Goal: Task Accomplishment & Management: Complete application form

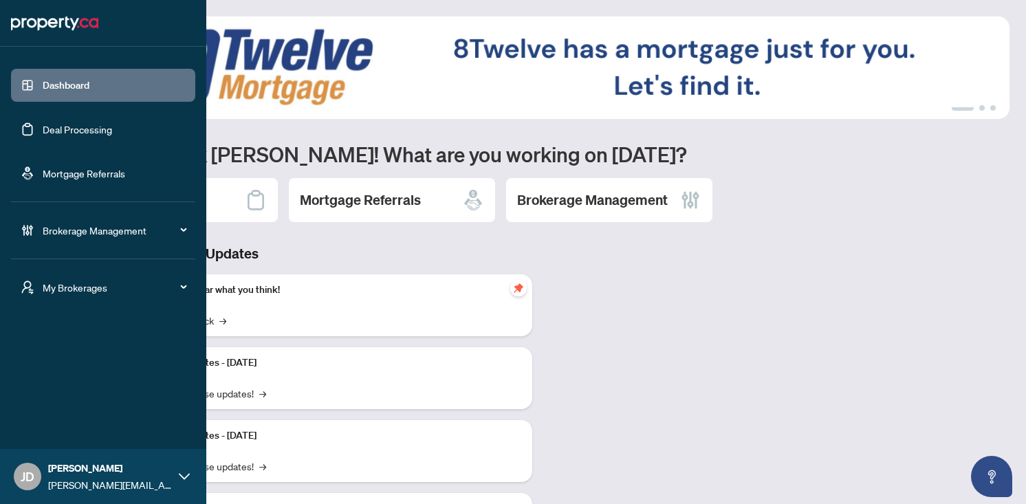
click at [57, 243] on div "Brokerage Management" at bounding box center [103, 230] width 184 height 33
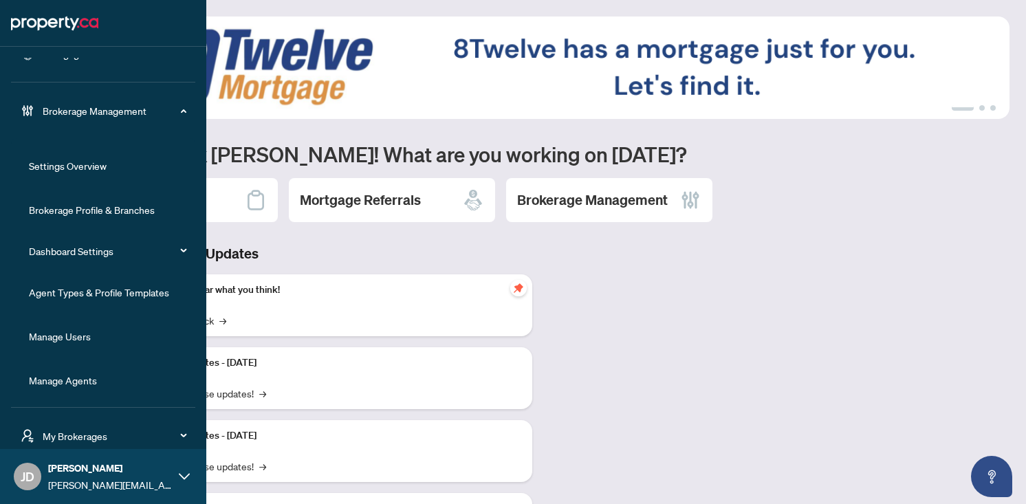
scroll to position [120, 0]
click at [79, 109] on span "Brokerage Management" at bounding box center [114, 109] width 143 height 15
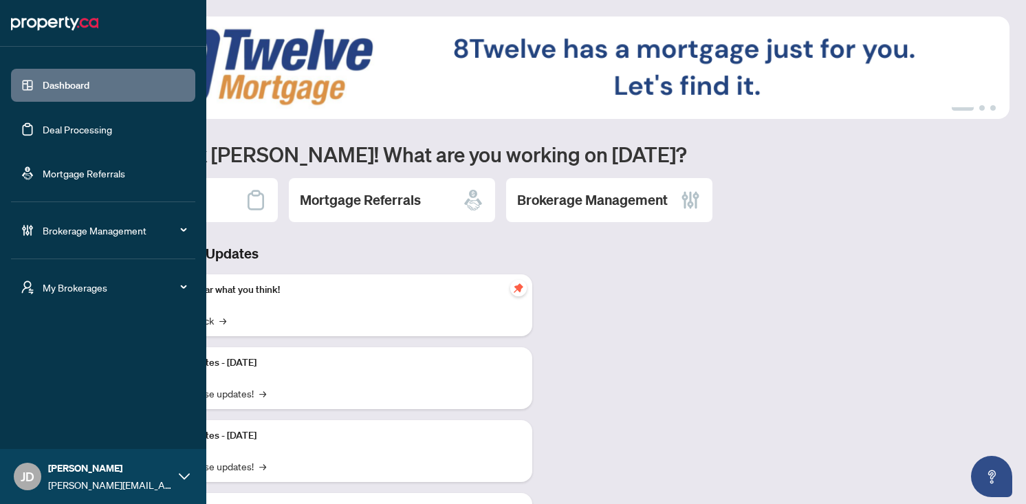
scroll to position [0, 0]
click at [74, 239] on div "Brokerage Management" at bounding box center [103, 230] width 184 height 33
click at [63, 287] on link "Settings Overview" at bounding box center [68, 285] width 78 height 12
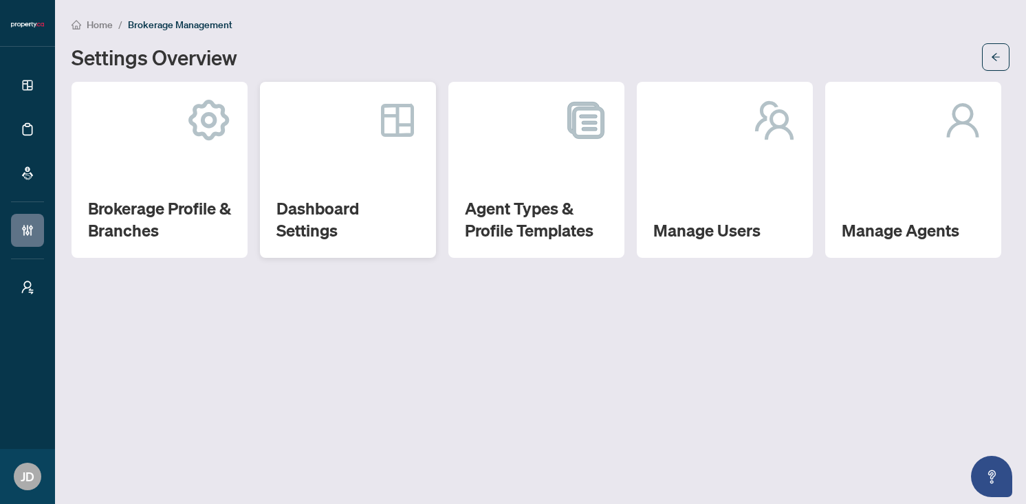
click at [373, 201] on h2 "Dashboard Settings" at bounding box center [347, 219] width 143 height 44
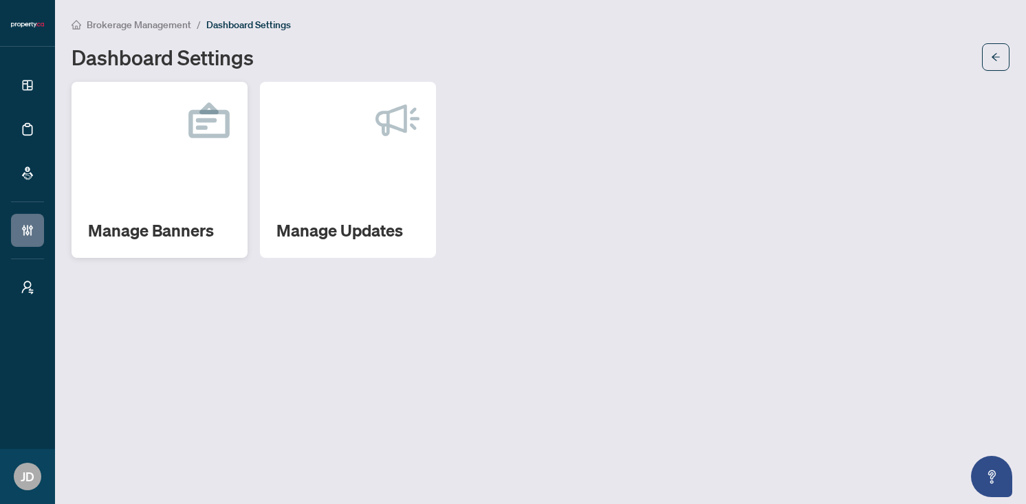
click at [186, 188] on div "Manage Banners" at bounding box center [160, 170] width 176 height 176
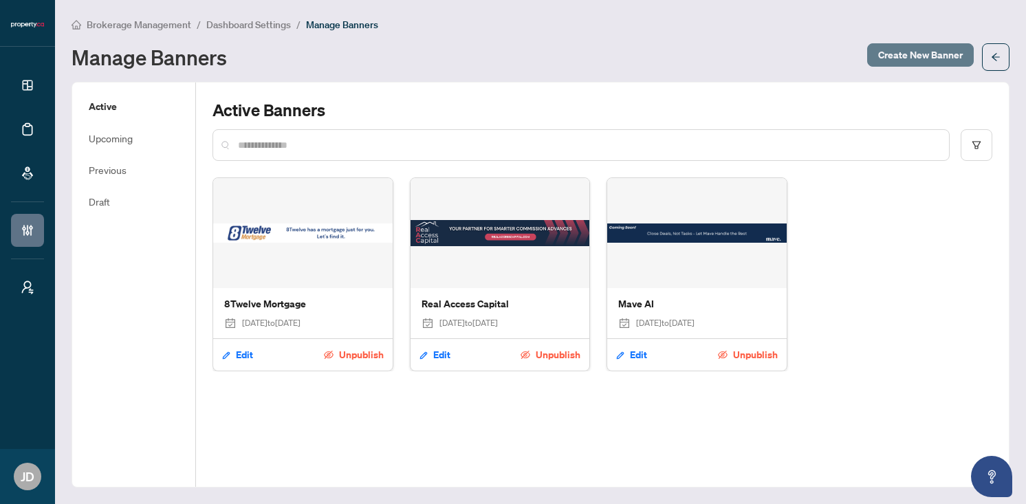
click at [905, 59] on span "Create New Banner" at bounding box center [920, 55] width 85 height 22
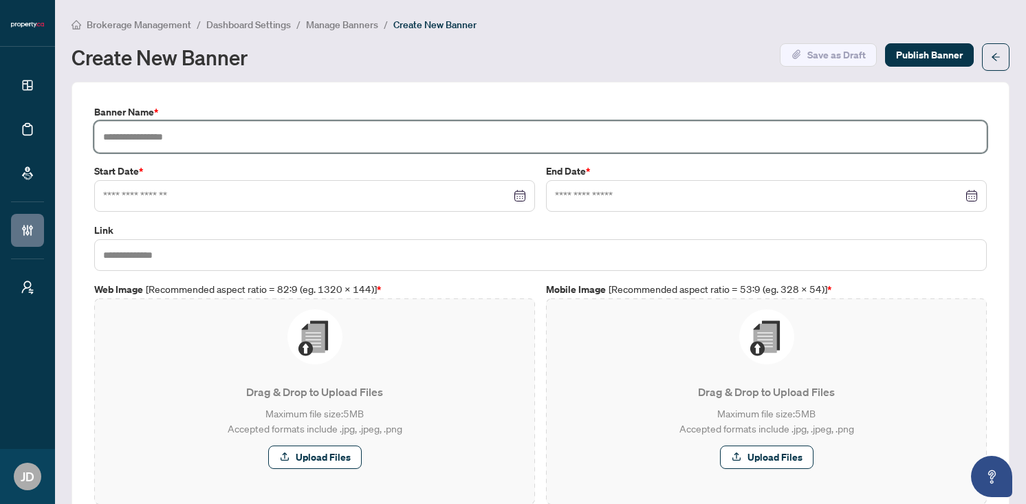
click at [369, 135] on input "text" at bounding box center [540, 137] width 893 height 32
type input "**********"
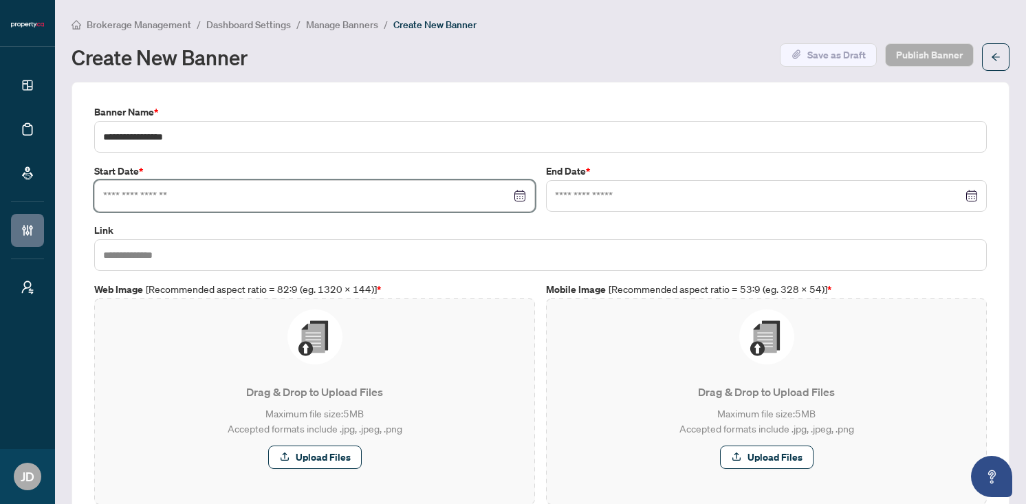
click at [252, 193] on input at bounding box center [307, 195] width 408 height 15
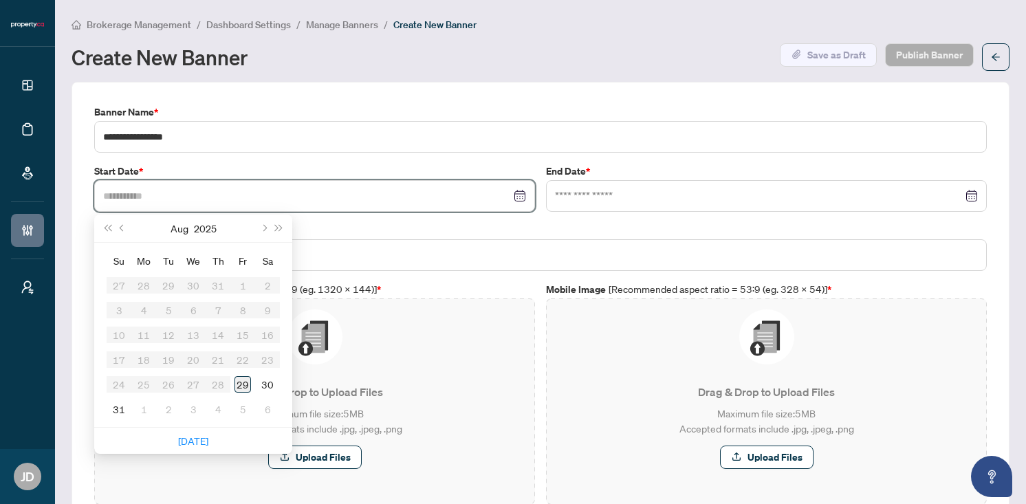
type input "**********"
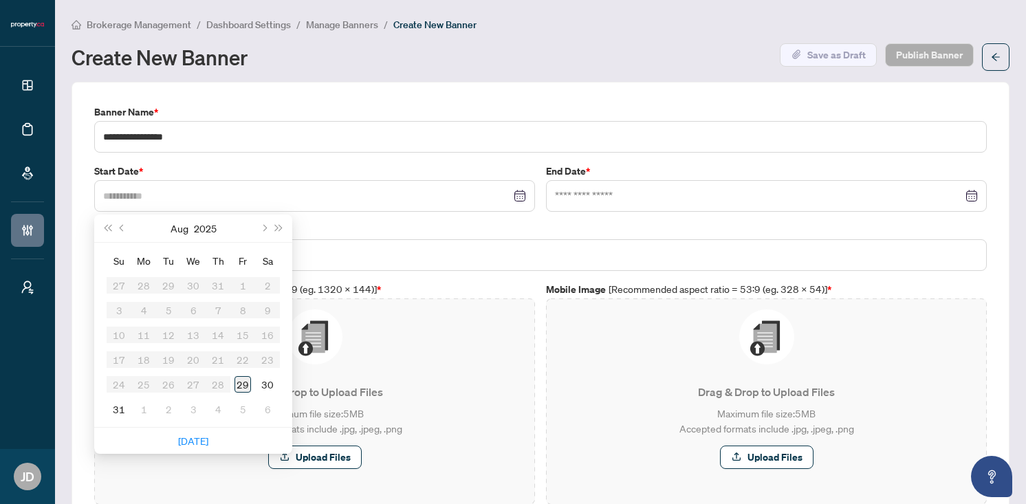
click at [244, 382] on div "29" at bounding box center [243, 384] width 17 height 17
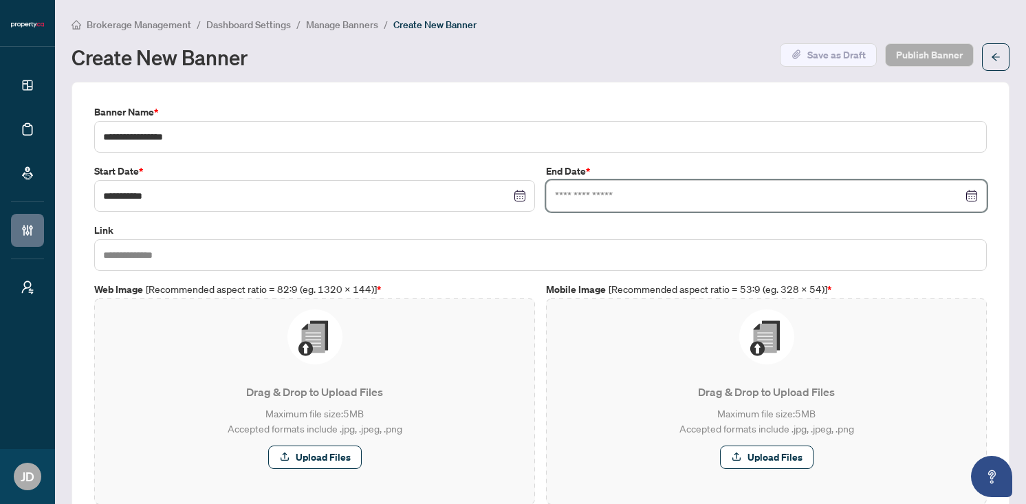
click at [672, 194] on input at bounding box center [759, 195] width 408 height 15
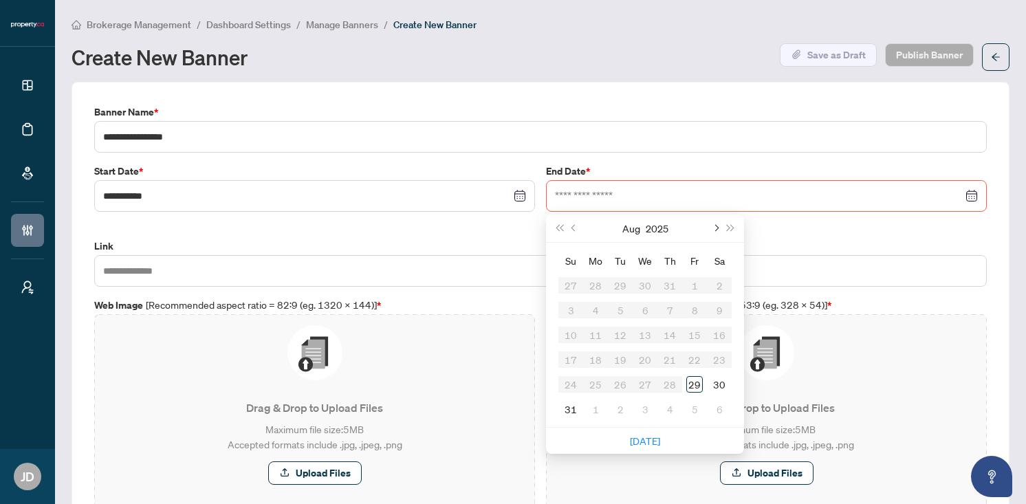
click at [717, 221] on button "Next month (PageDown)" at bounding box center [715, 229] width 15 height 28
click at [664, 230] on button "2025" at bounding box center [656, 229] width 23 height 28
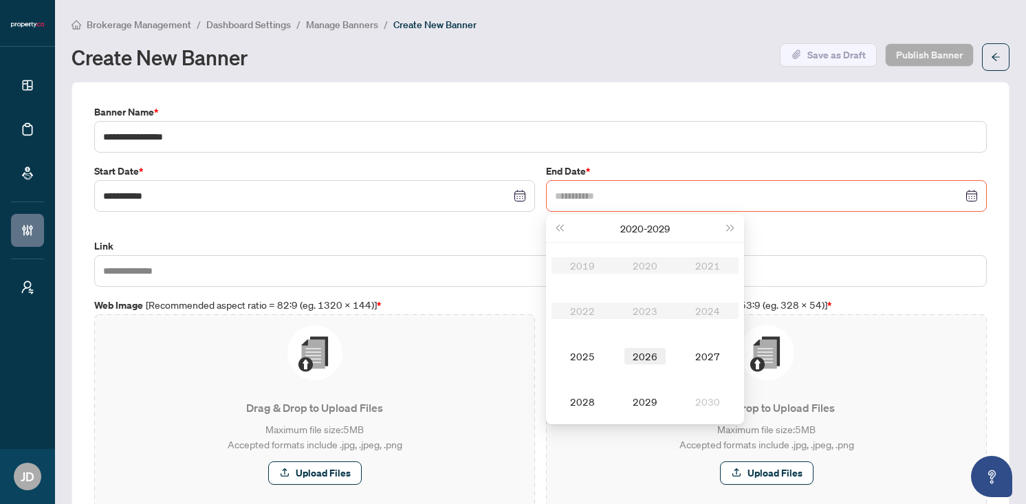
click at [647, 348] on div "2026" at bounding box center [645, 356] width 41 height 17
click at [655, 351] on div "Aug" at bounding box center [645, 356] width 41 height 17
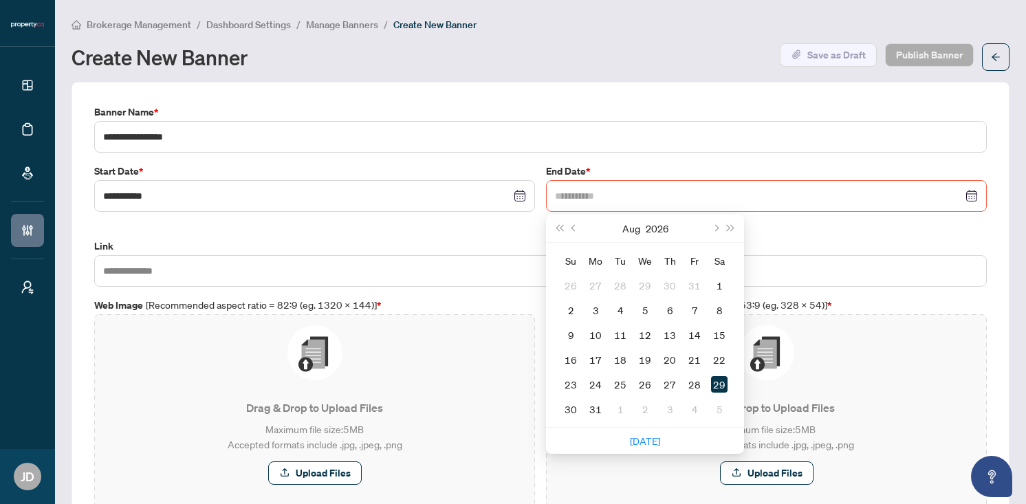
type input "**********"
click at [721, 385] on div "29" at bounding box center [719, 384] width 17 height 17
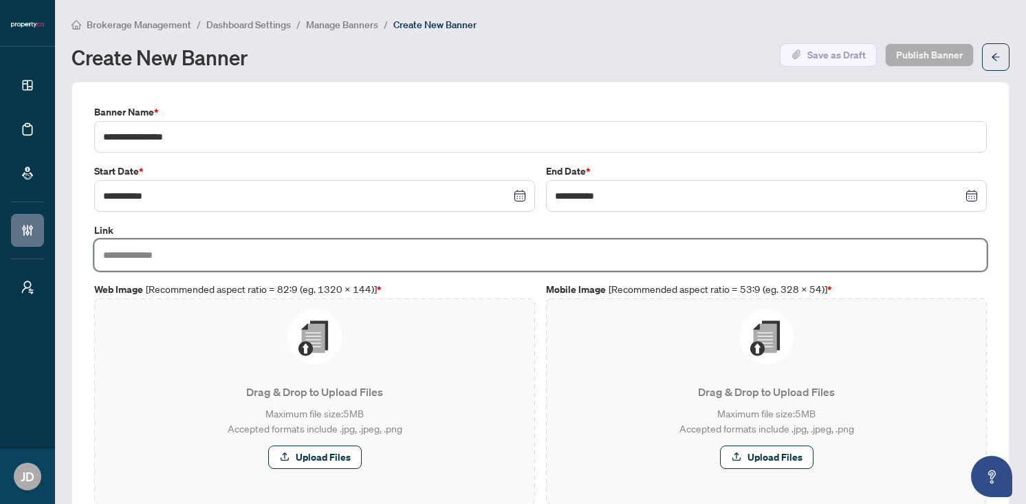
click at [474, 259] on input "text" at bounding box center [540, 255] width 893 height 32
paste input "**********"
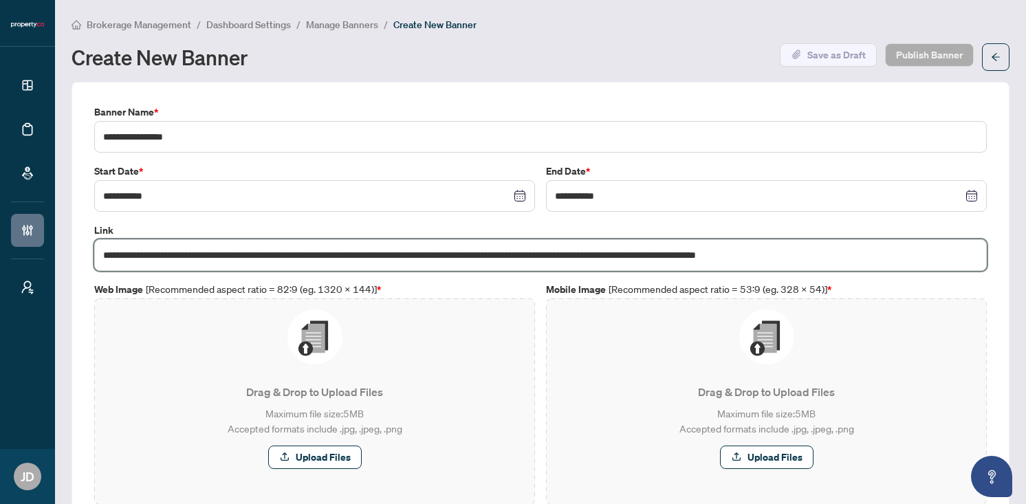
scroll to position [0, 36]
type input "**********"
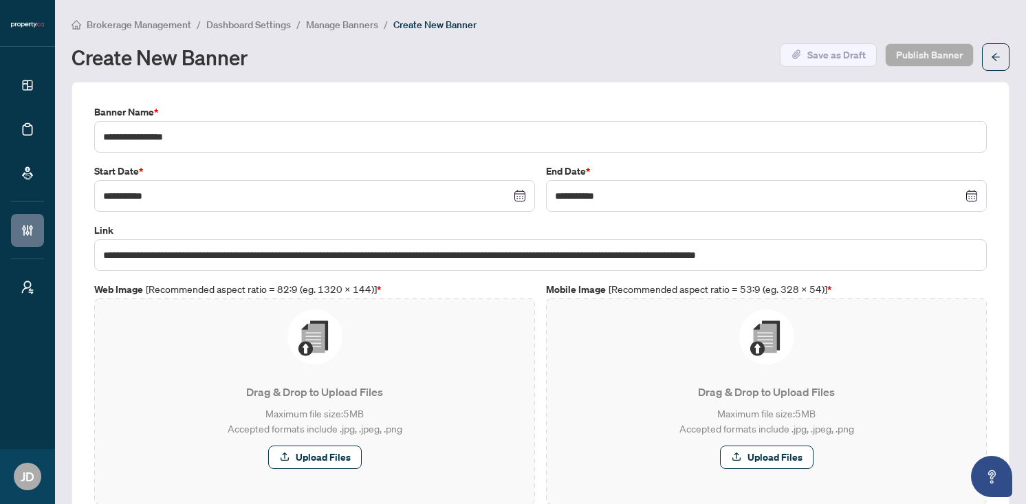
click at [201, 394] on p "Drag & Drop to Upload Files" at bounding box center [314, 392] width 419 height 17
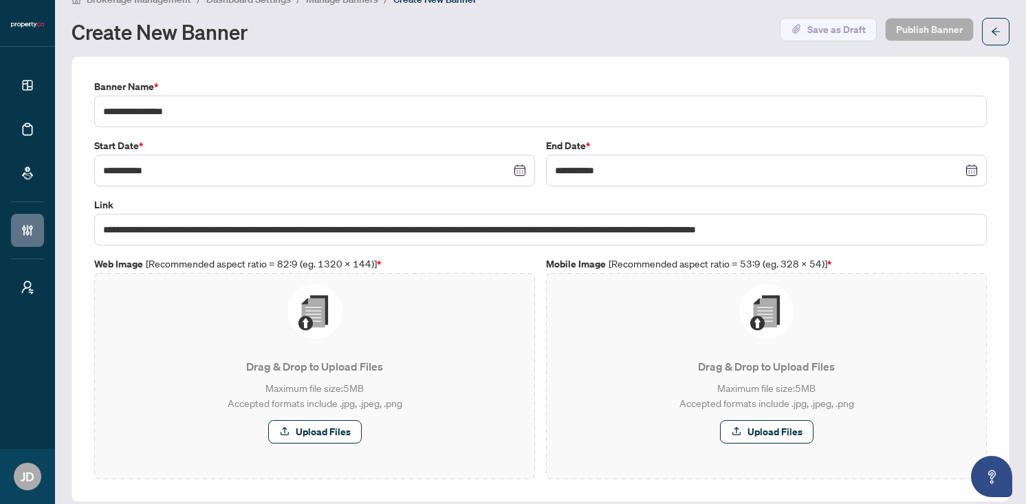
scroll to position [39, 0]
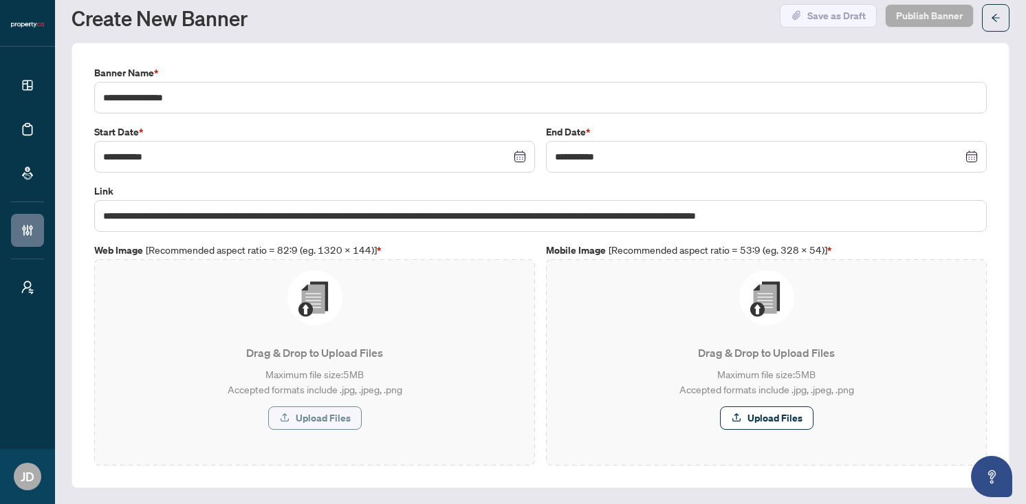
click at [334, 418] on span "Upload Files" at bounding box center [323, 418] width 55 height 22
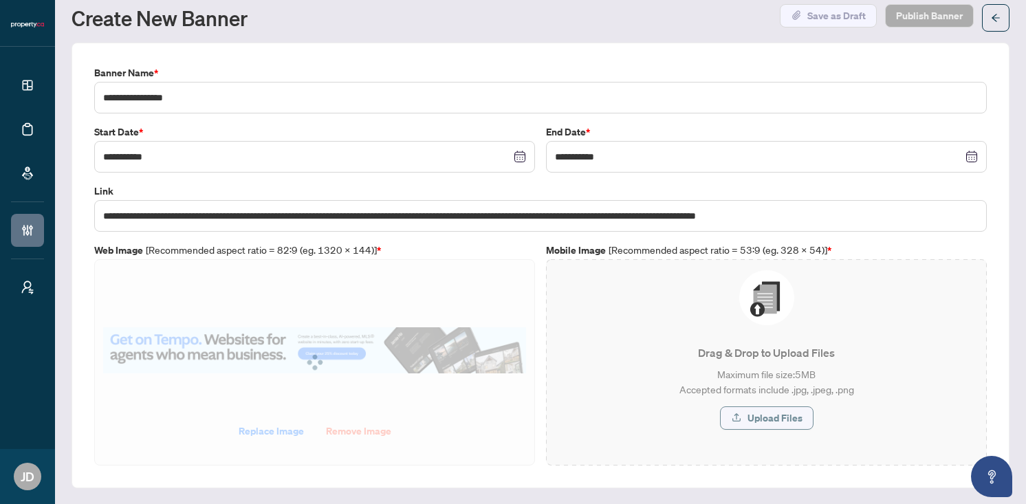
click at [755, 416] on span "Upload Files" at bounding box center [775, 418] width 55 height 22
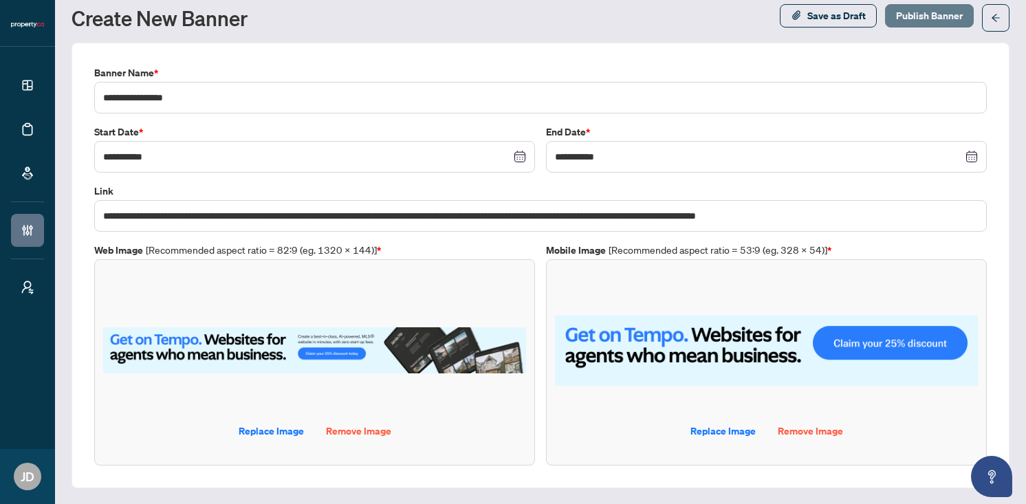
click at [924, 14] on span "Publish Banner" at bounding box center [929, 16] width 67 height 22
